Goal: Find contact information: Find contact information

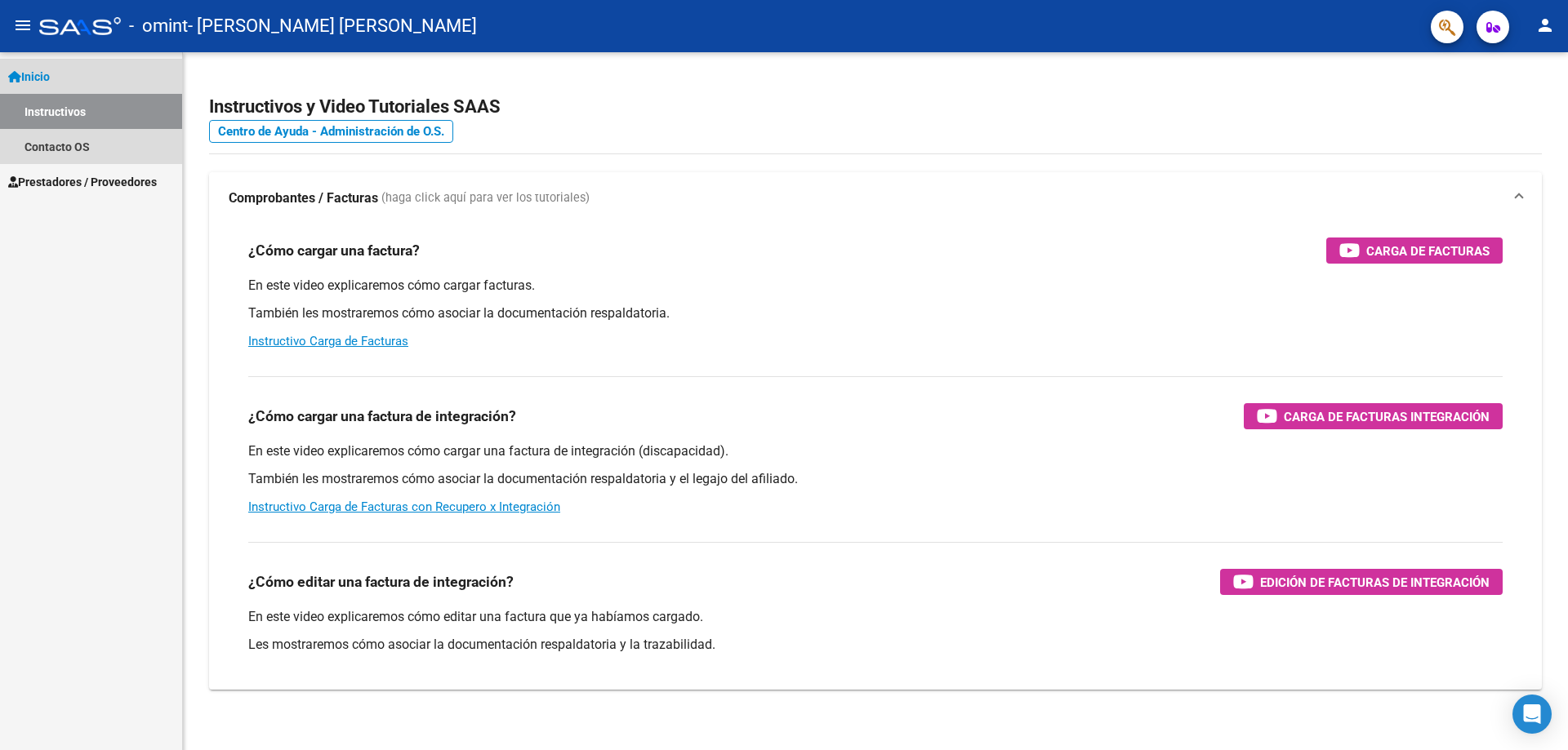
click at [30, 77] on span "Inicio" at bounding box center [29, 76] width 42 height 18
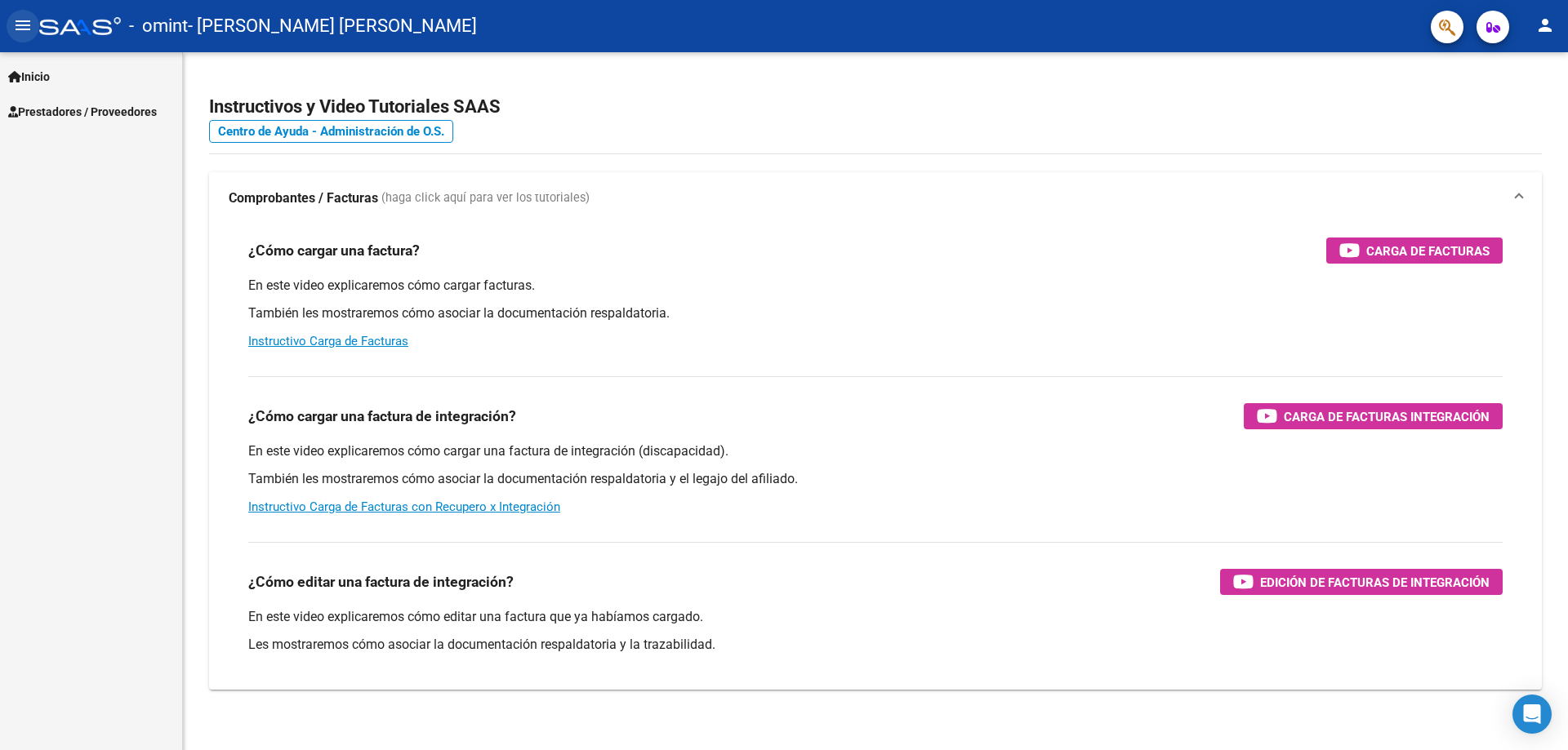
click at [17, 27] on mat-icon "menu" at bounding box center [23, 25] width 19 height 19
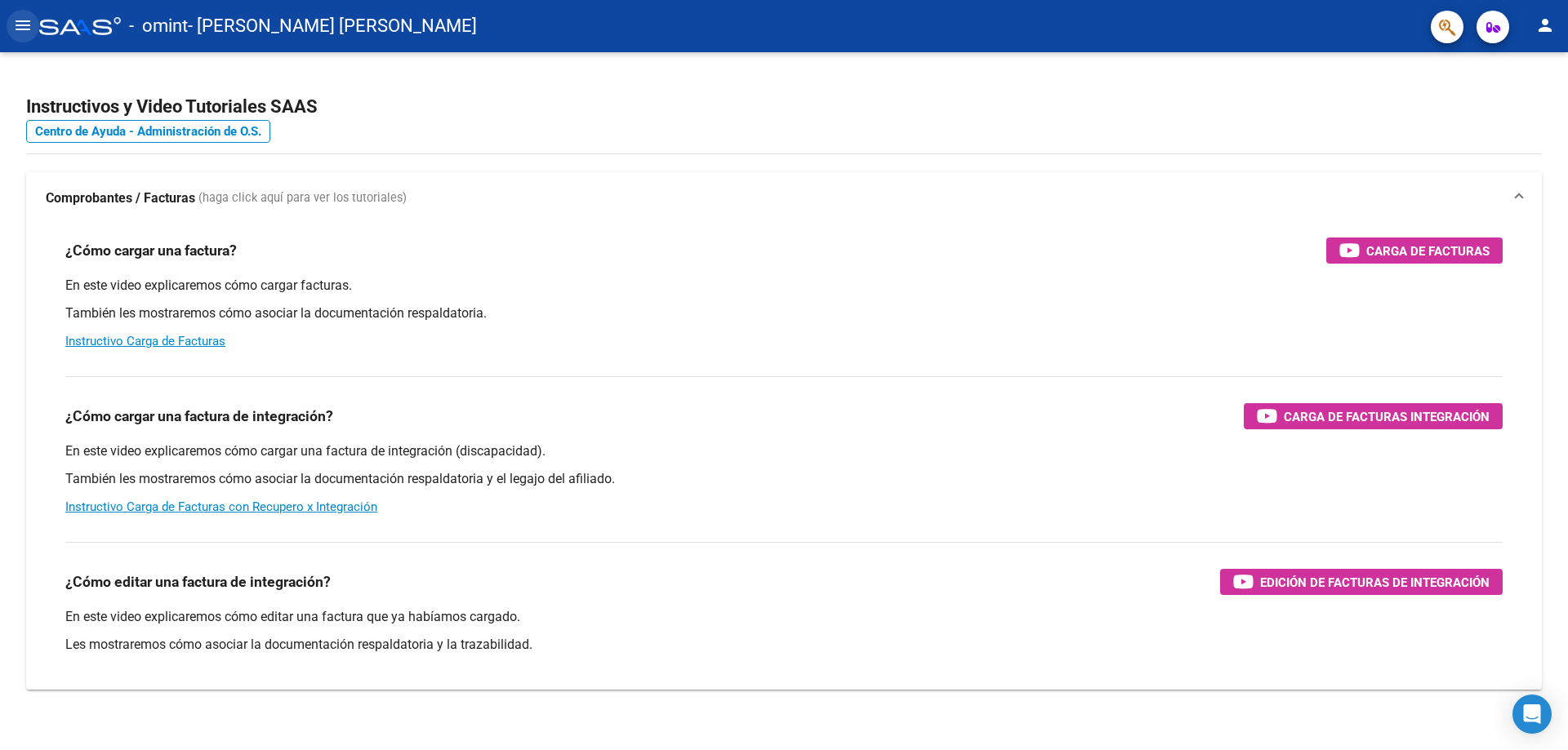
click at [17, 27] on mat-icon "menu" at bounding box center [23, 25] width 19 height 19
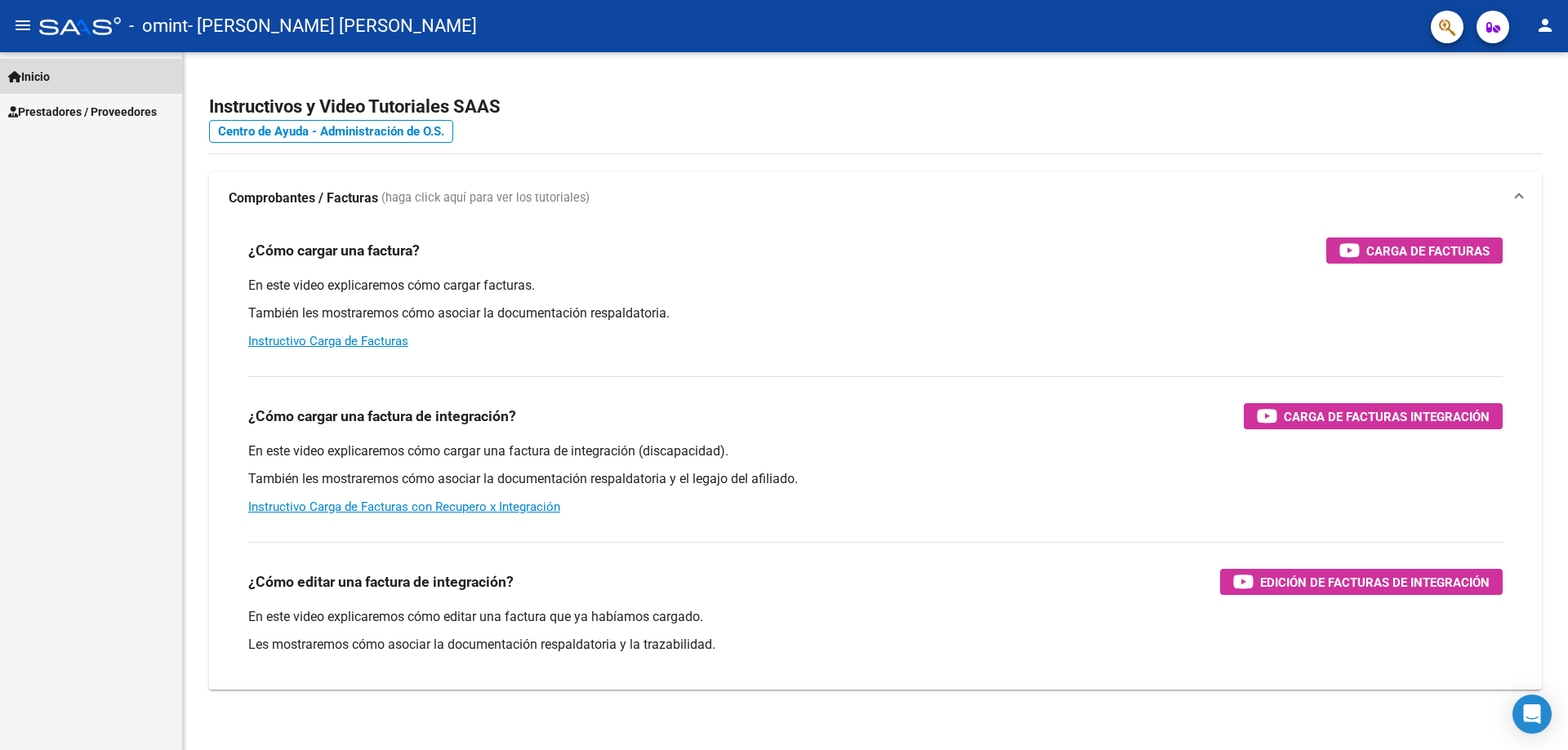
click at [41, 70] on span "Inicio" at bounding box center [29, 76] width 42 height 18
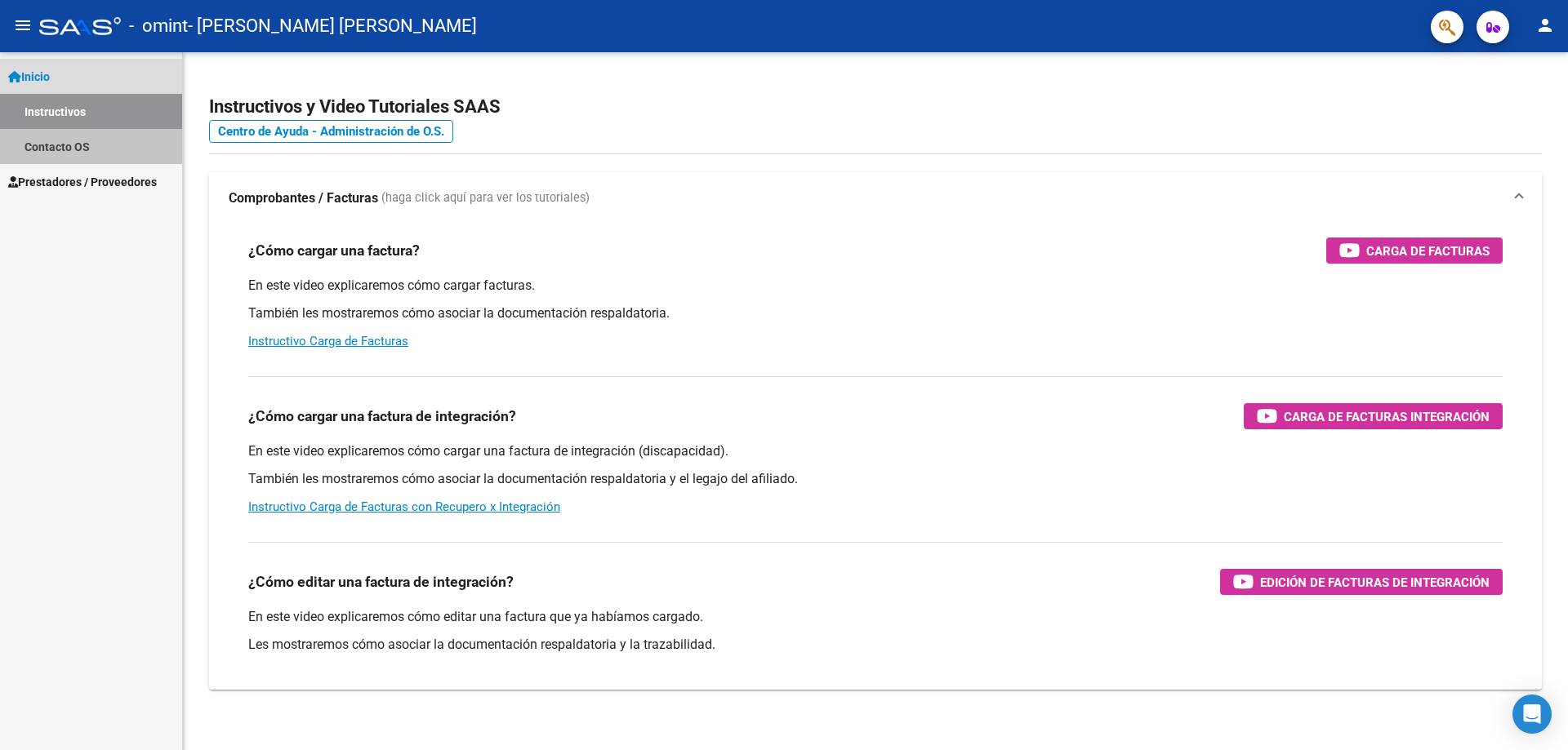
click at [50, 143] on link "Contacto OS" at bounding box center [90, 146] width 182 height 35
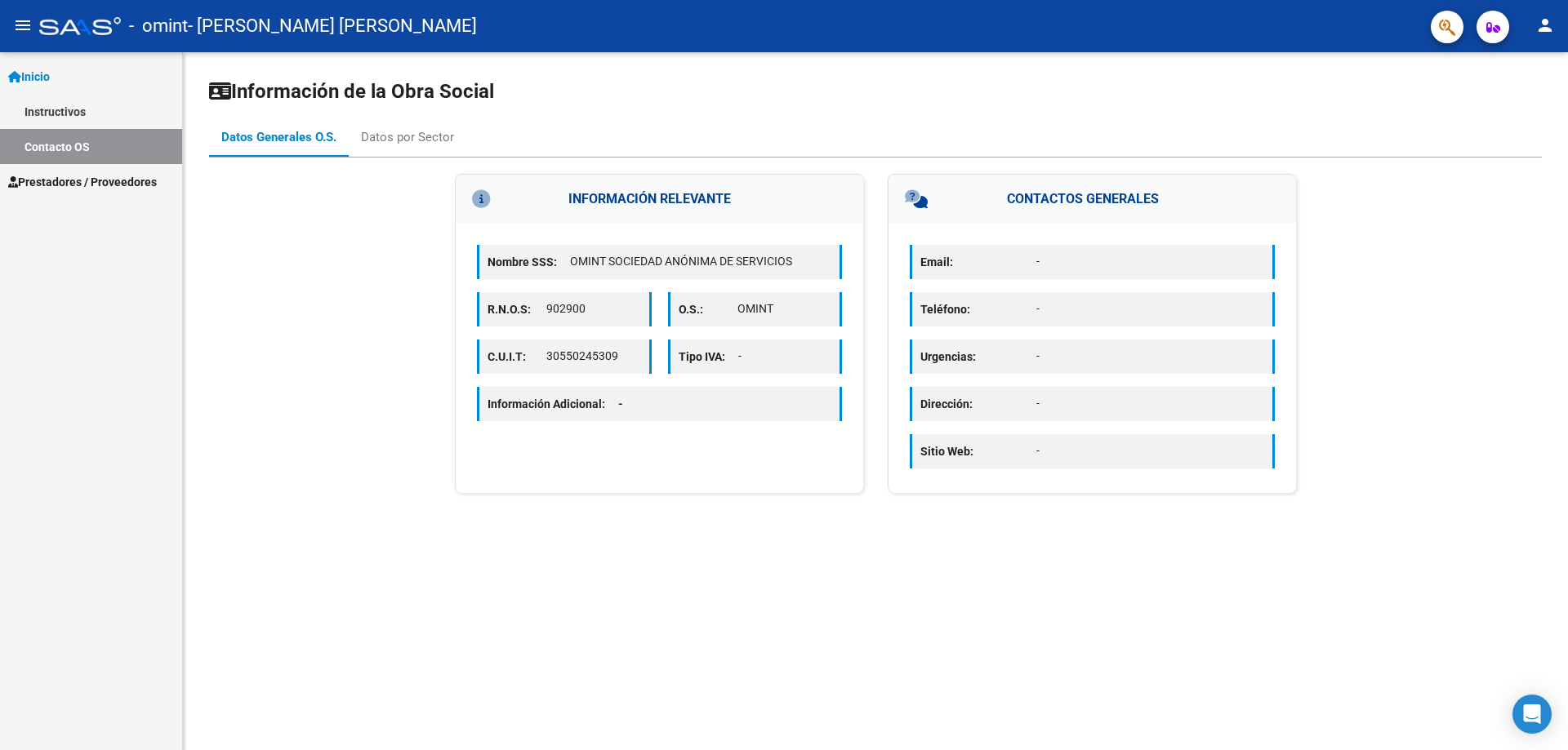
click at [102, 108] on link "Instructivos" at bounding box center [90, 111] width 182 height 35
